Goal: Task Accomplishment & Management: Use online tool/utility

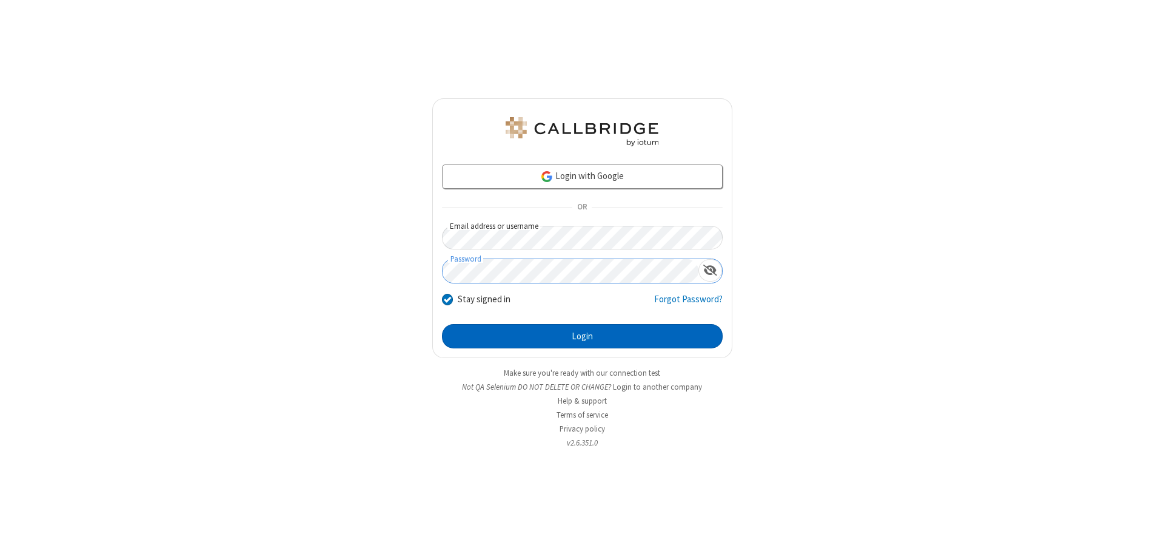
click at [582, 336] on button "Login" at bounding box center [582, 336] width 281 height 24
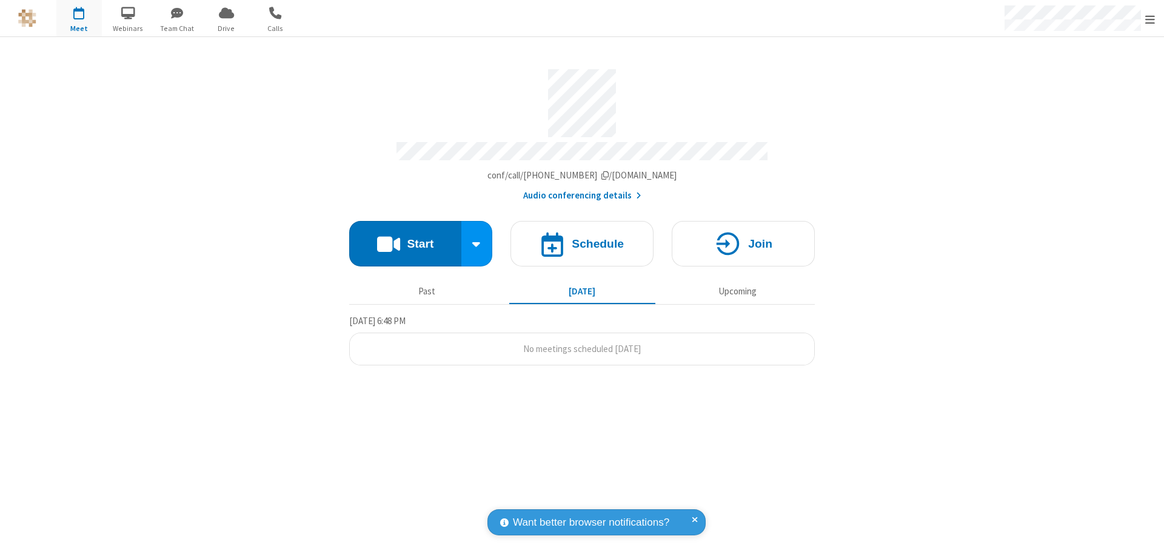
click at [405, 238] on button "Start" at bounding box center [405, 243] width 112 height 45
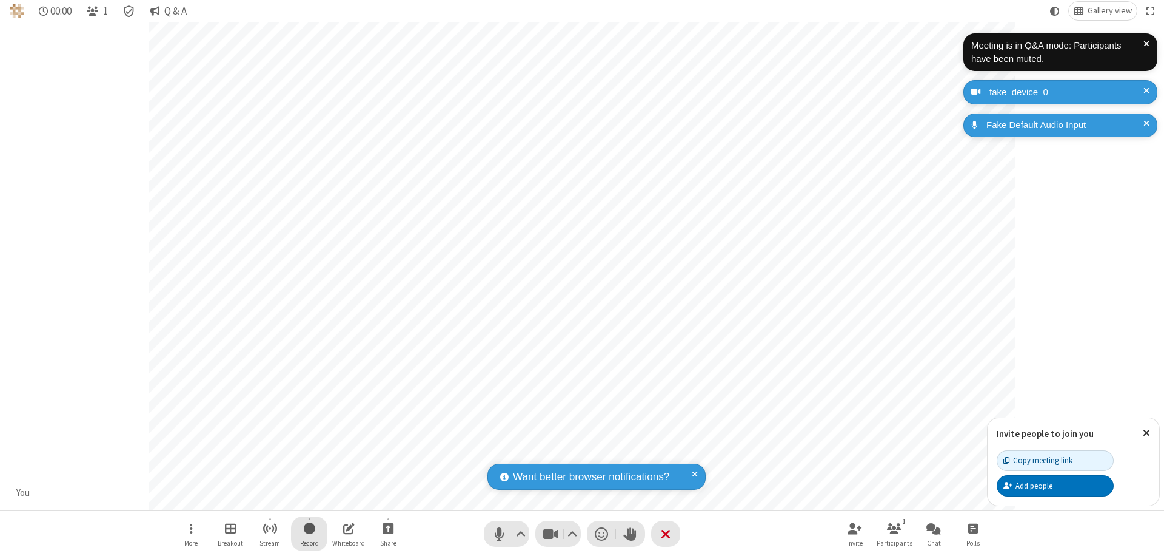
click at [309, 533] on span "Start recording" at bounding box center [310, 527] width 12 height 15
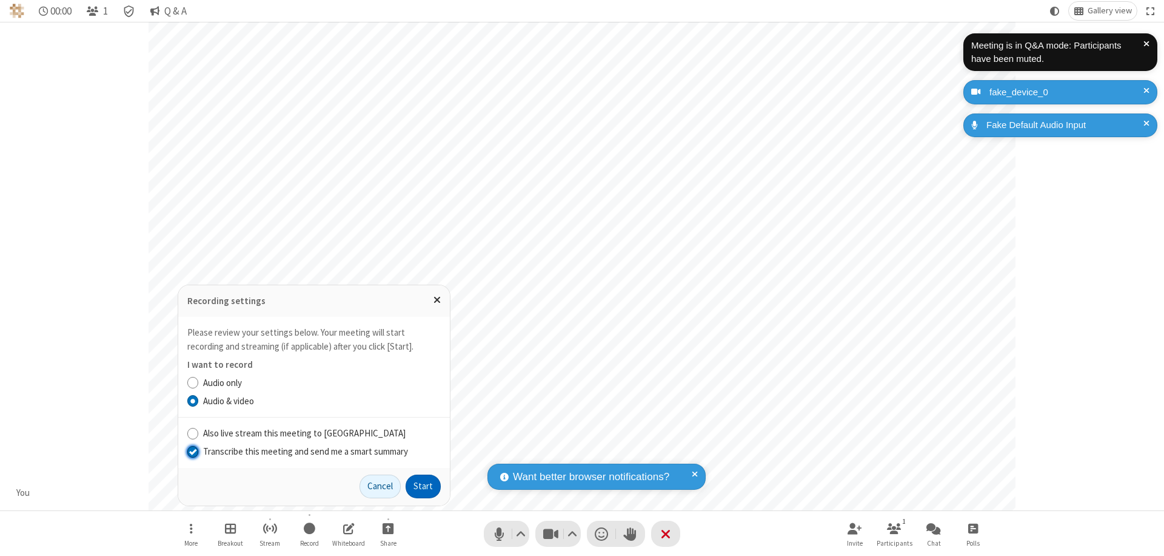
click at [192, 451] on input "Transcribe this meeting and send me a smart summary" at bounding box center [193, 451] width 12 height 13
click at [423, 486] on button "Start" at bounding box center [423, 486] width 35 height 24
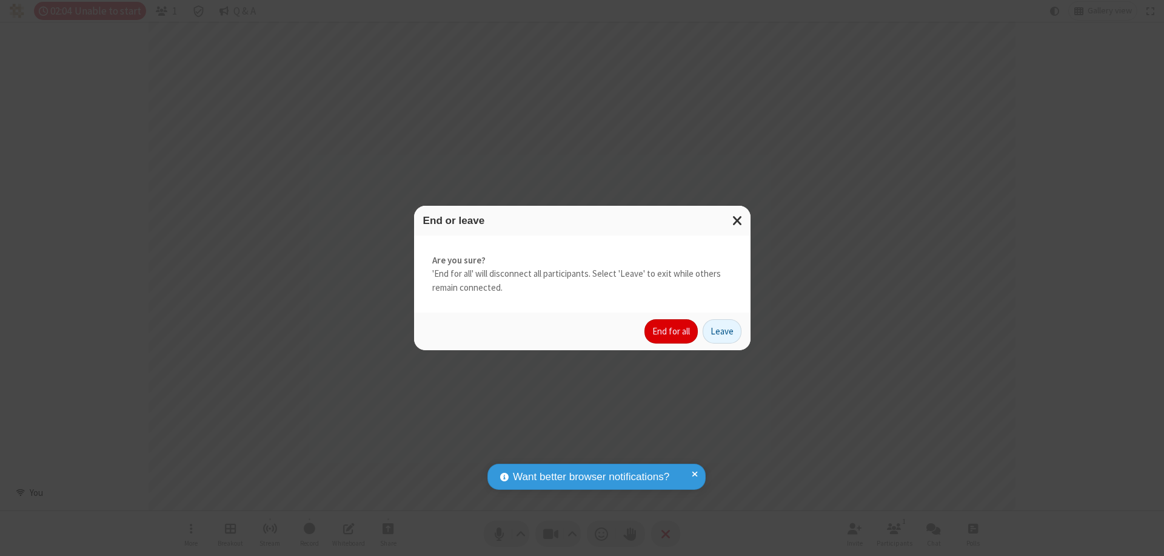
click at [672, 331] on button "End for all" at bounding box center [671, 331] width 53 height 24
